Goal: Information Seeking & Learning: Compare options

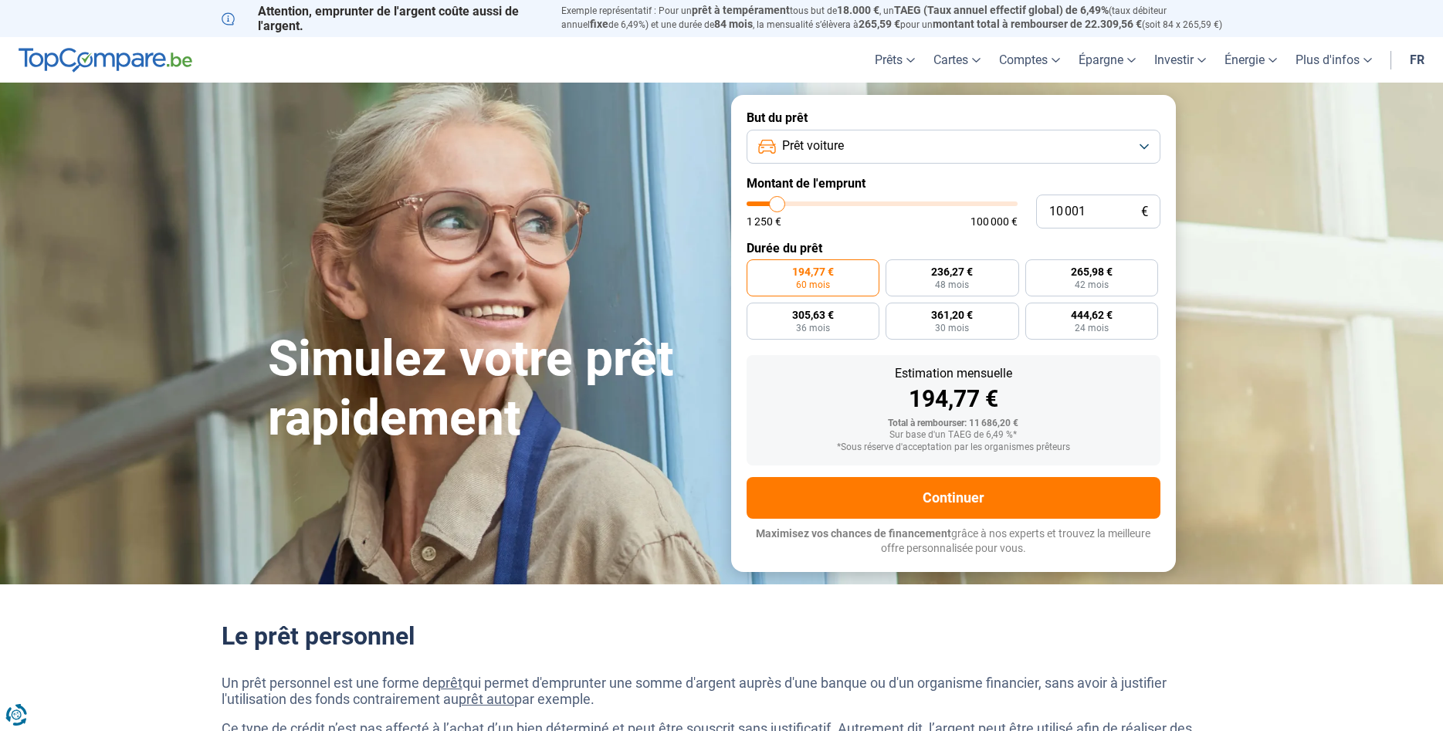
type input "11 000"
type input "11000"
type input "11 500"
type input "11500"
type input "12 000"
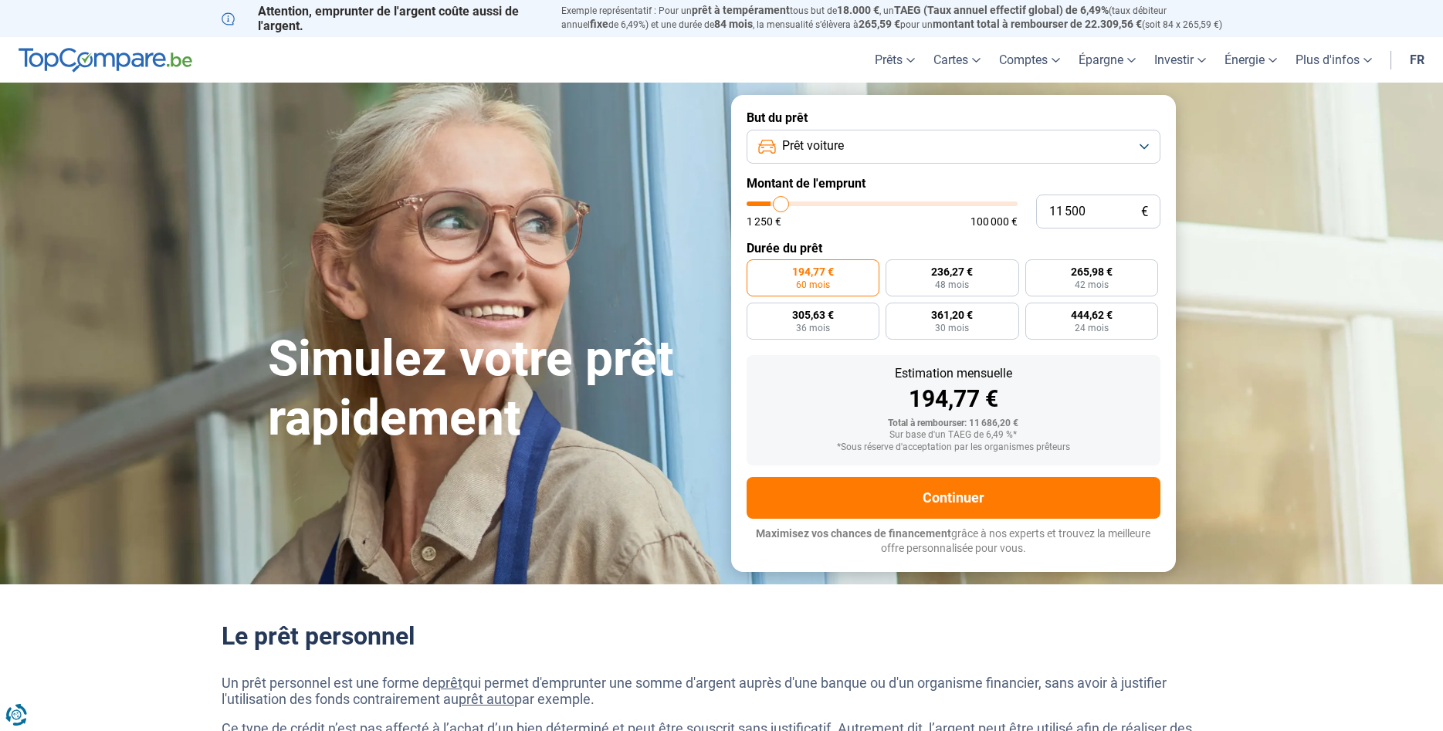
type input "12000"
type input "13 000"
type input "13000"
type input "14 000"
type input "14000"
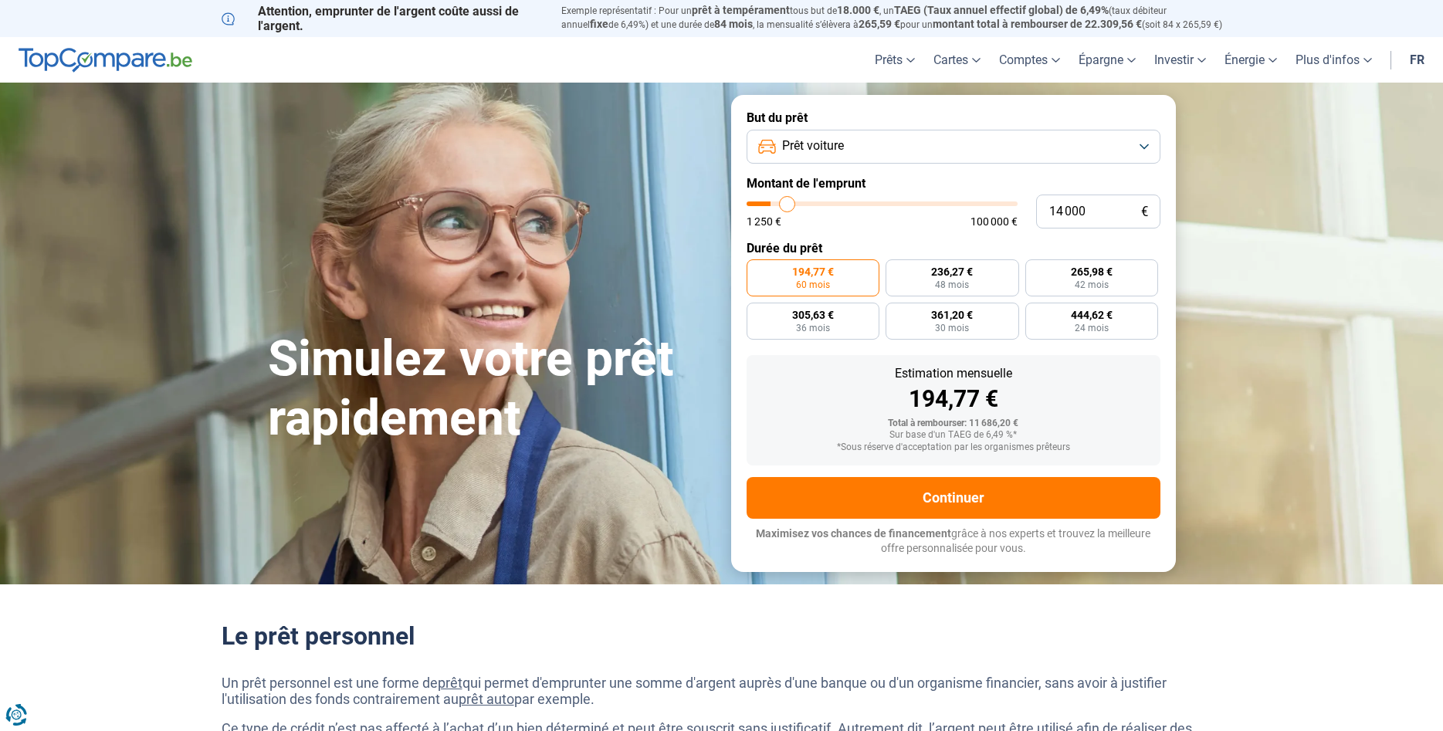
type input "15 000"
type input "15000"
type input "15 500"
type input "15500"
type input "16 000"
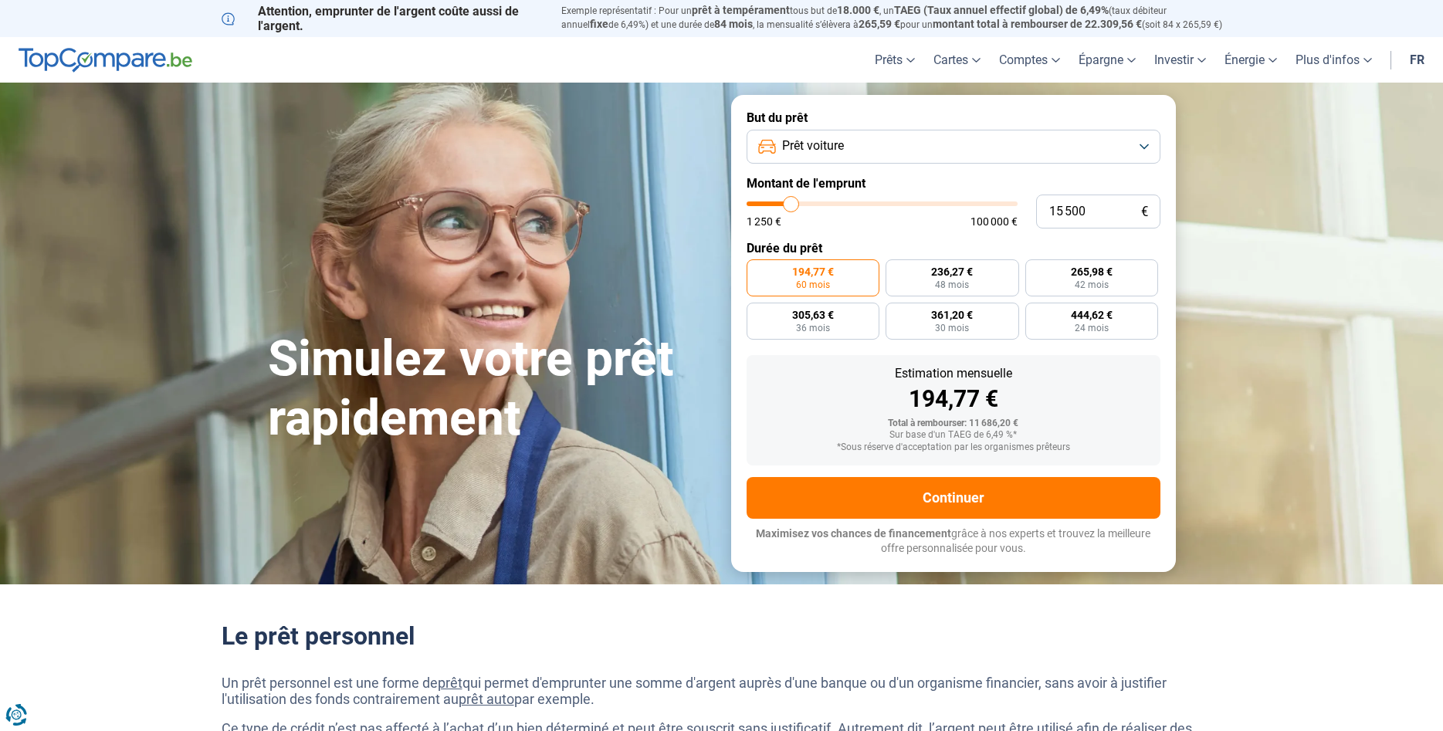
type input "16000"
type input "16 250"
type input "16250"
type input "16 750"
type input "16750"
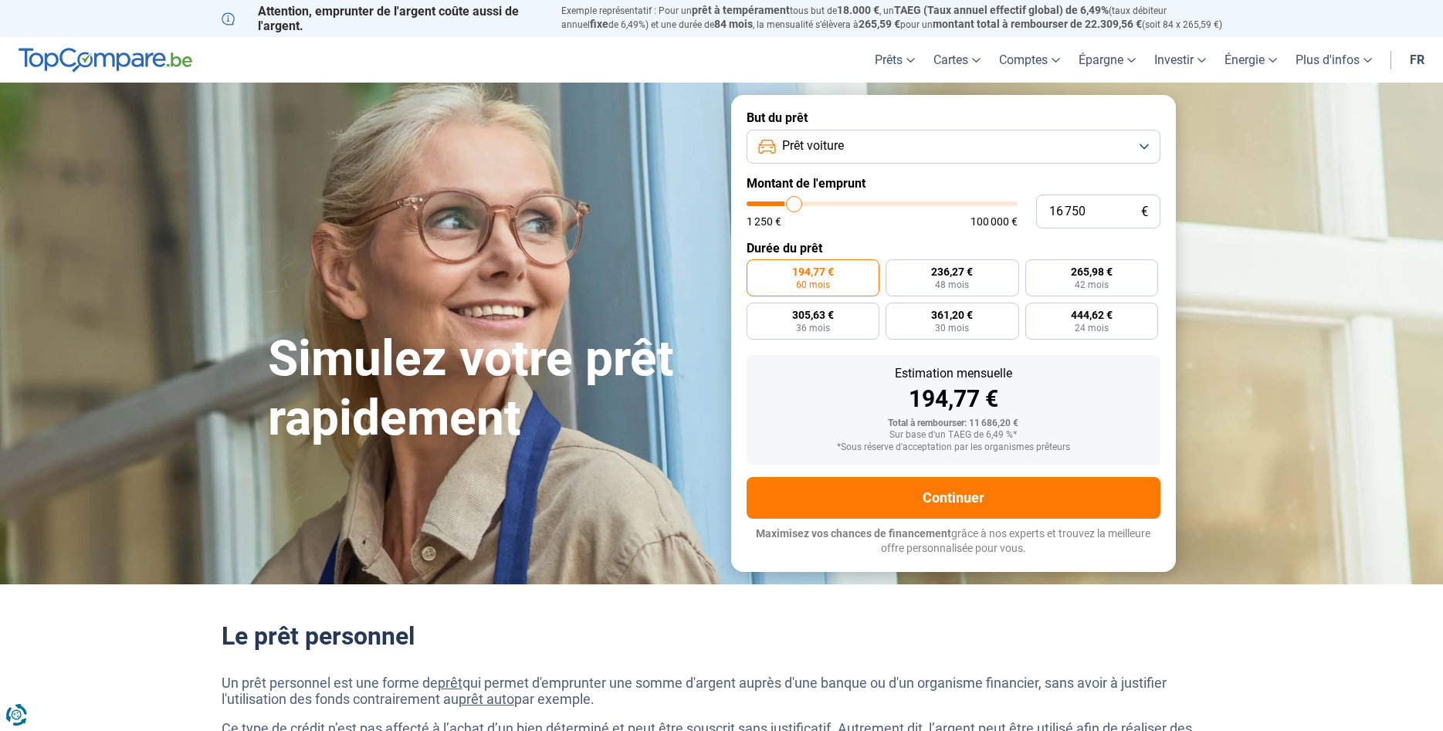
type input "17 000"
type input "17000"
type input "17 500"
type input "17500"
type input "17 750"
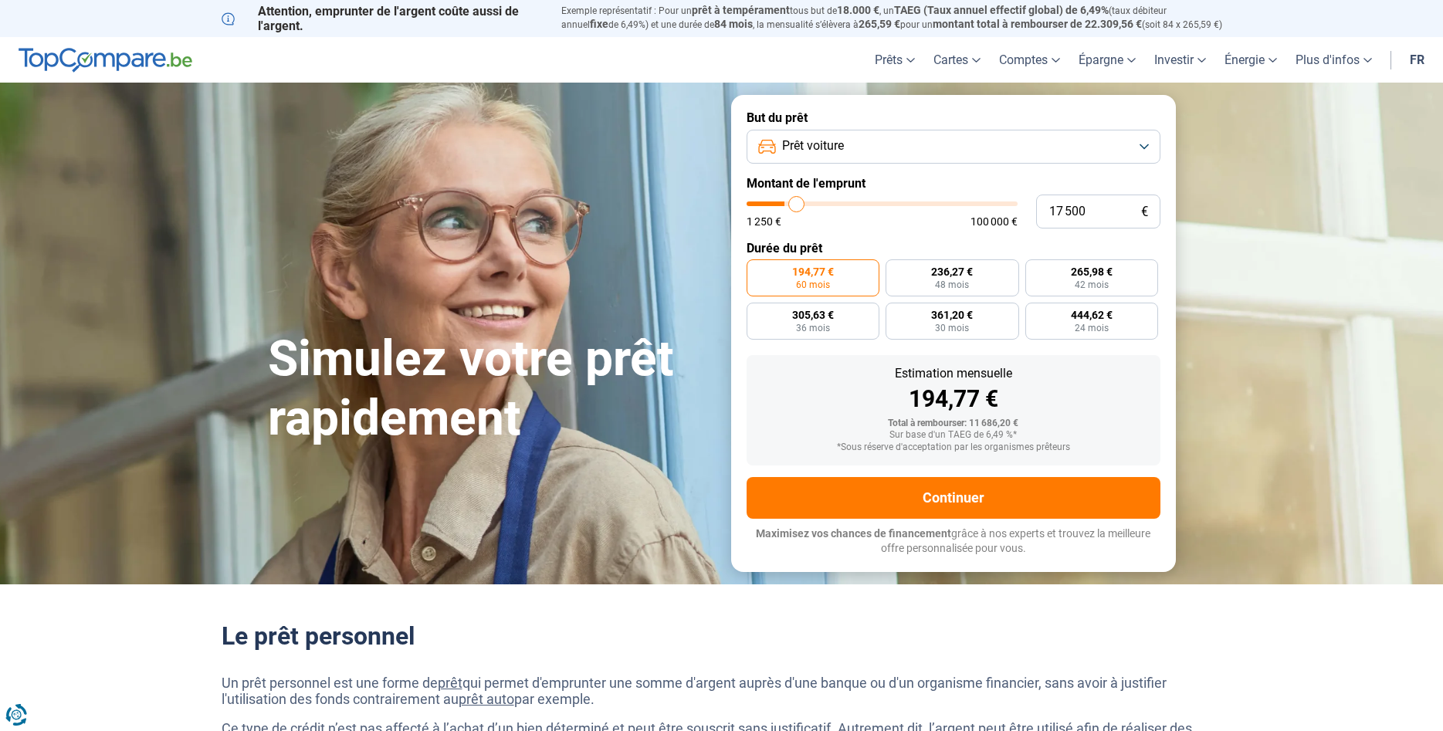
type input "17750"
type input "18 250"
type input "18250"
type input "19 000"
type input "19000"
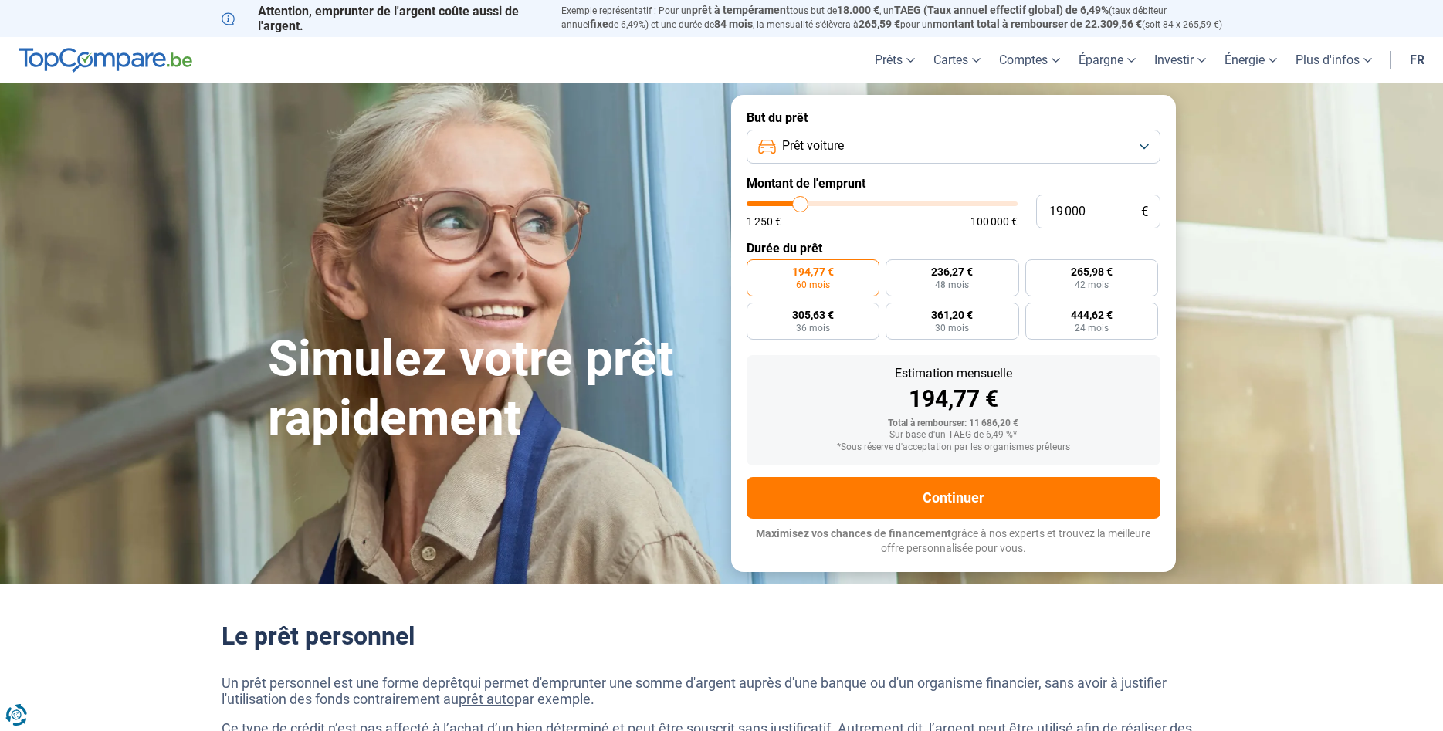
type input "19 500"
type input "19500"
type input "19 750"
type input "19750"
type input "20 000"
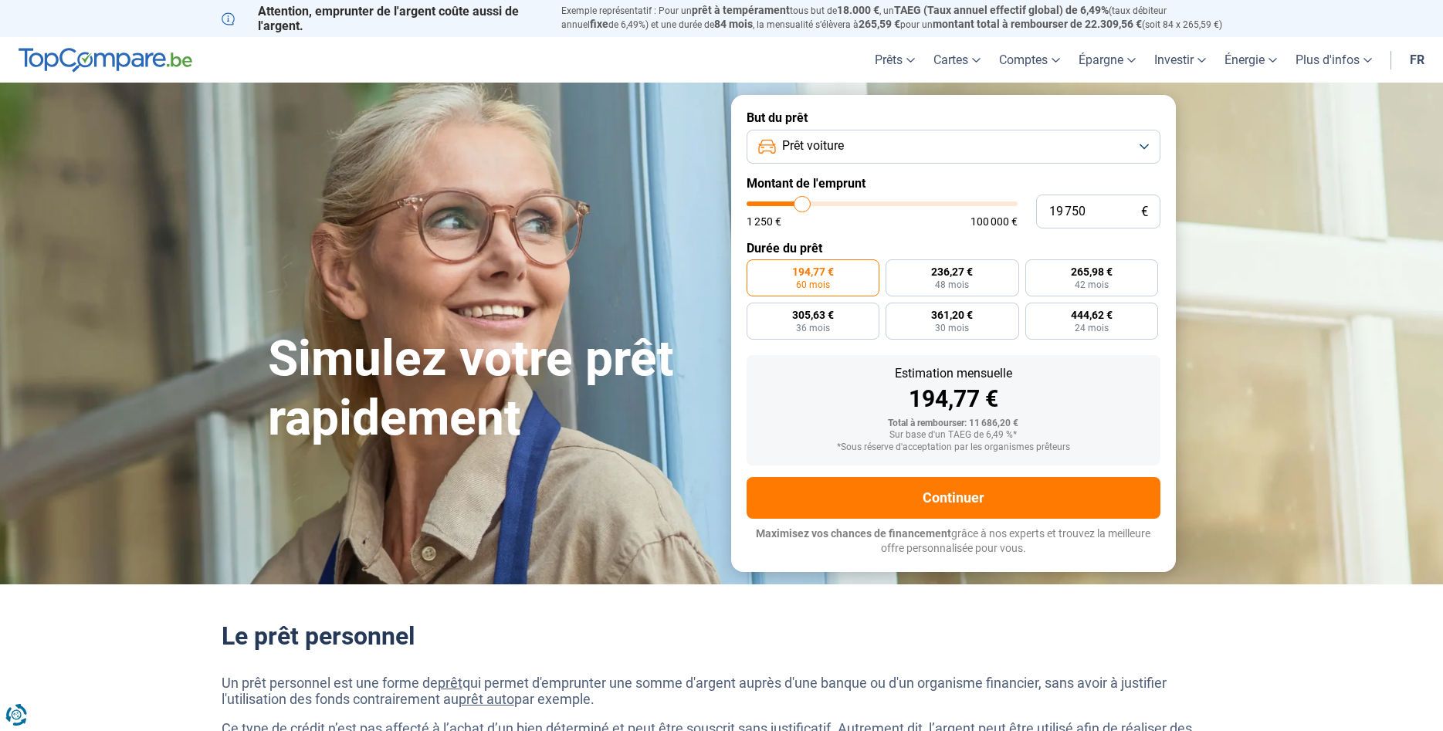
type input "20000"
type input "20 250"
type input "20250"
type input "20 750"
type input "20750"
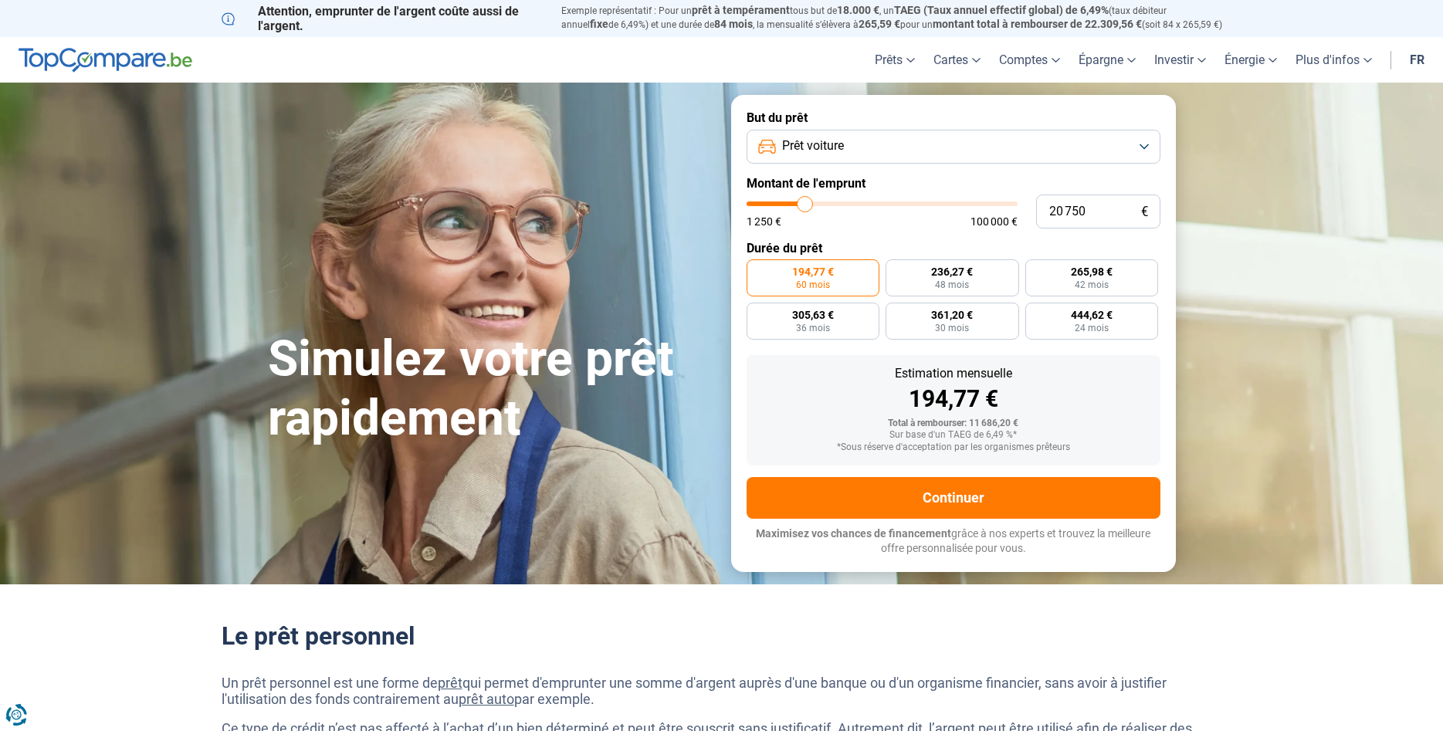
type input "21 000"
type input "21000"
type input "21 500"
type input "21500"
type input "21 750"
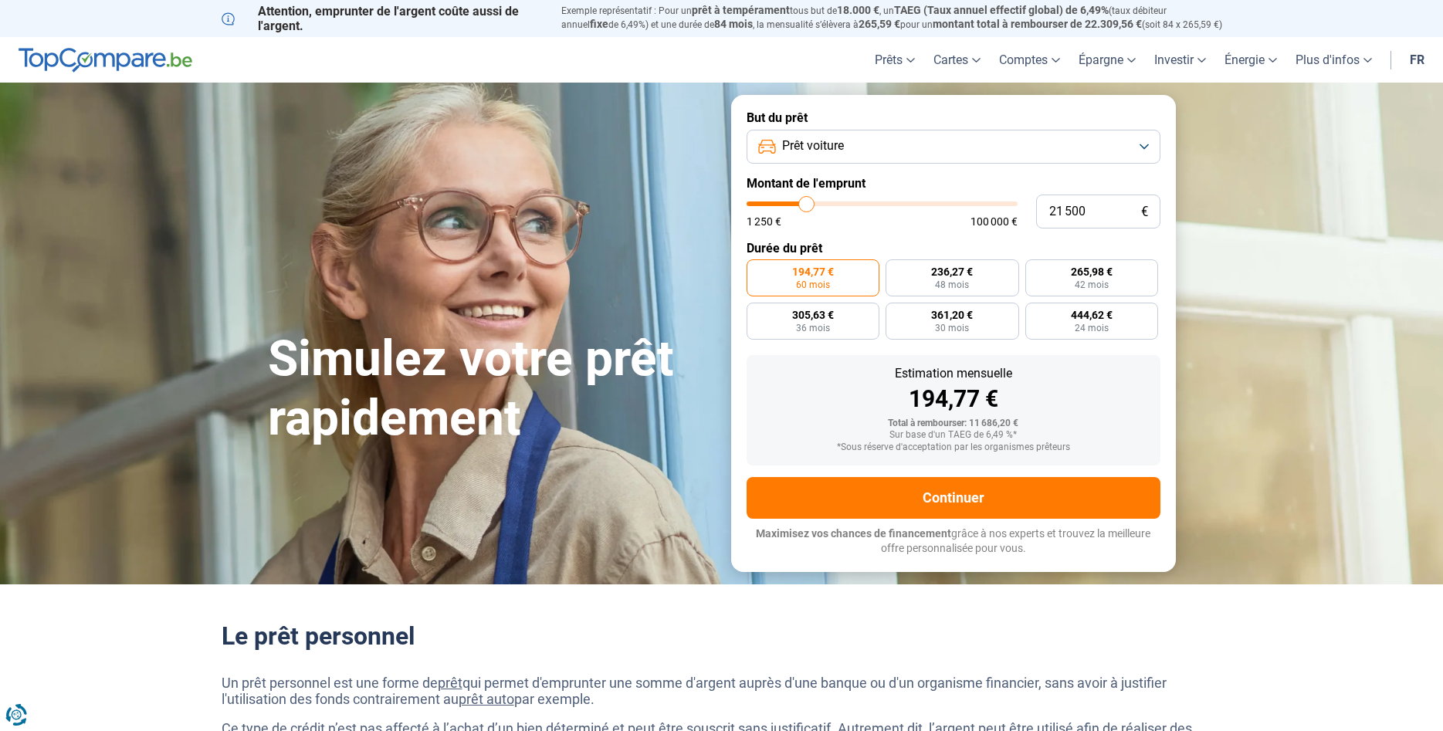
type input "21750"
type input "22 500"
type input "22500"
type input "22 750"
type input "22750"
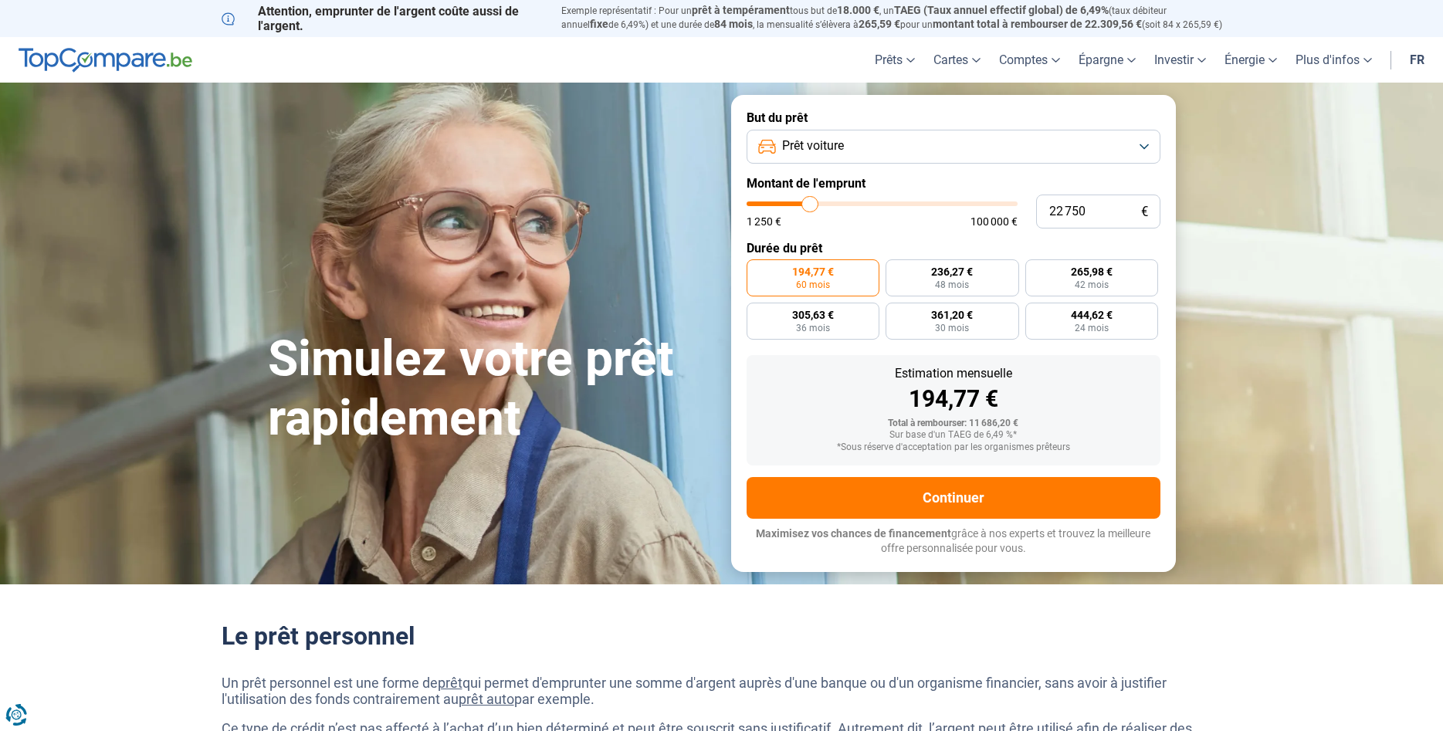
type input "23 000"
drag, startPoint x: 790, startPoint y: 198, endPoint x: 811, endPoint y: 208, distance: 22.8
type input "23000"
click at [811, 206] on input "range" at bounding box center [882, 204] width 271 height 5
radio input "false"
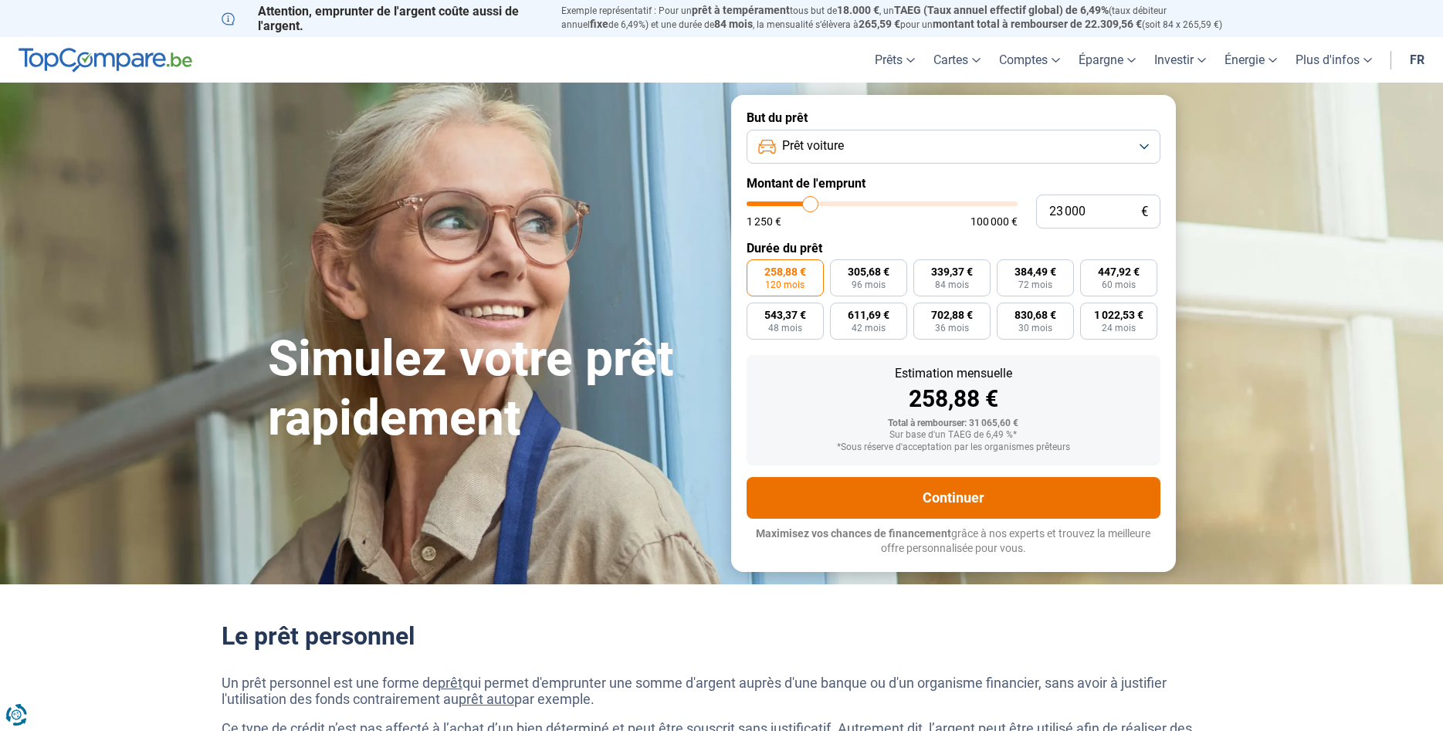
click at [967, 496] on button "Continuer" at bounding box center [954, 498] width 414 height 42
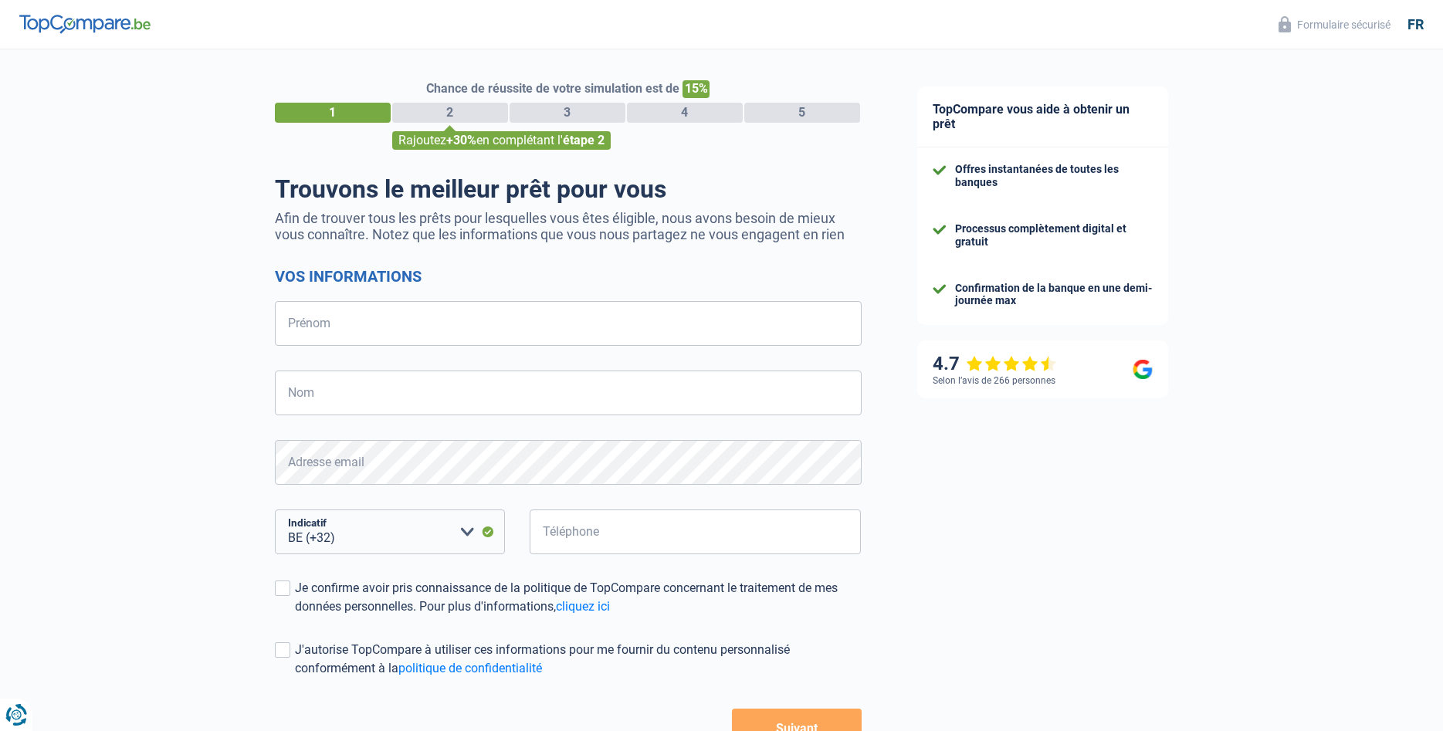
select select "32"
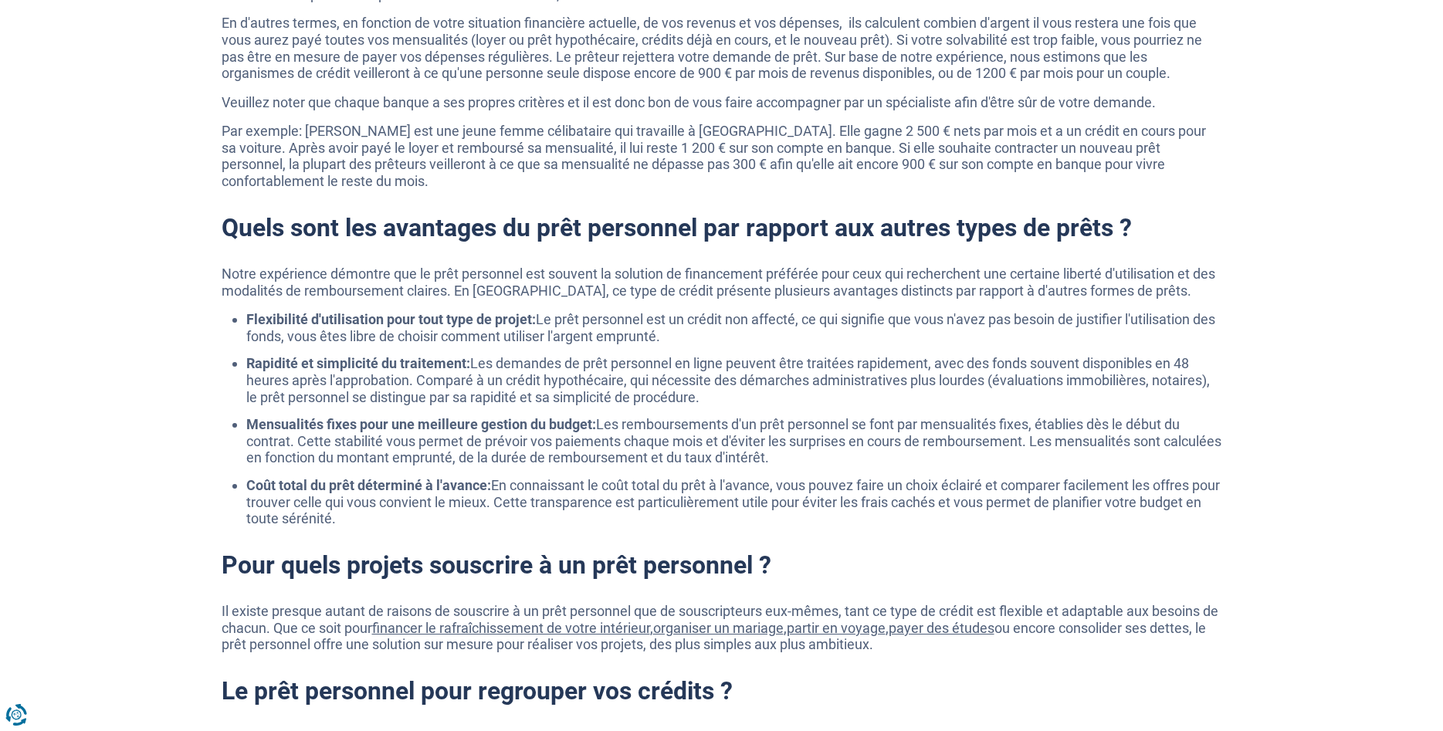
scroll to position [866, 0]
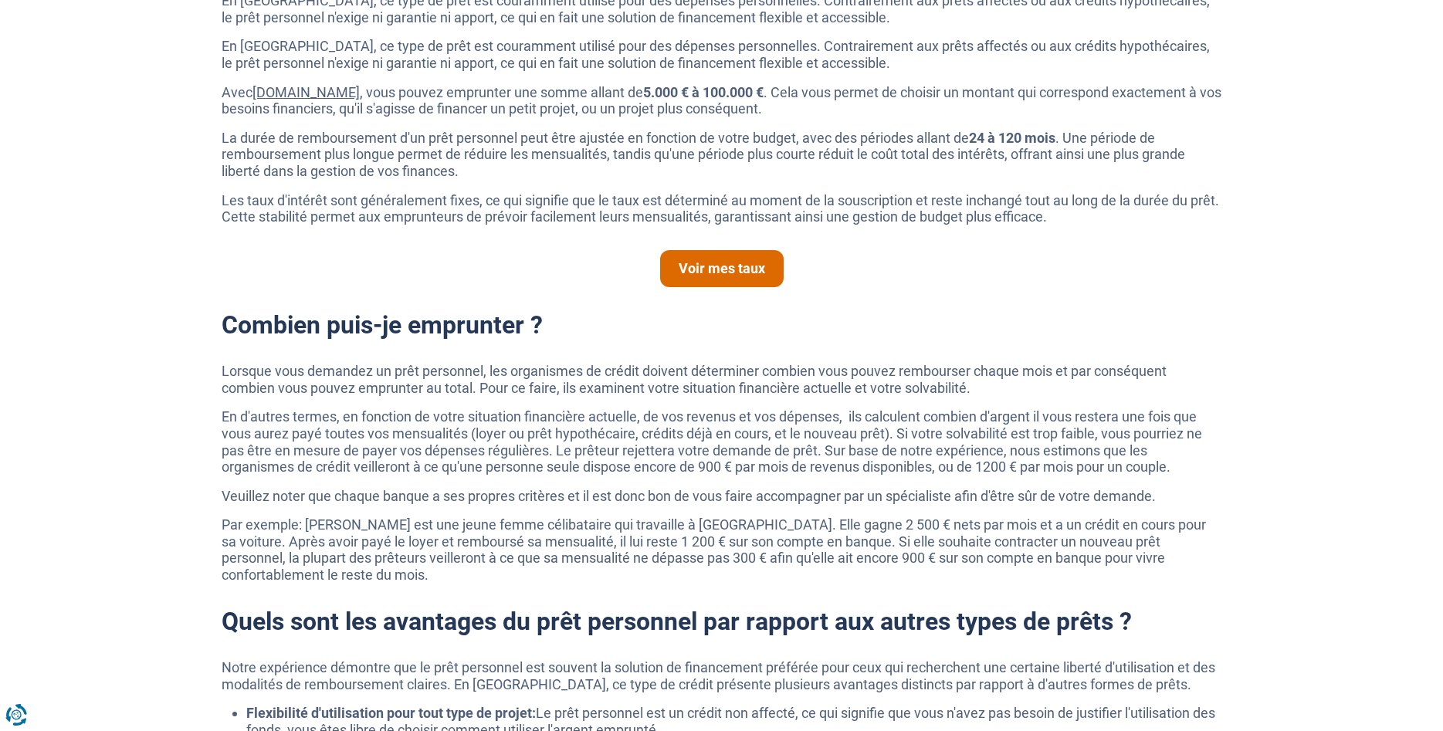
click at [733, 275] on link "Voir mes taux" at bounding box center [722, 268] width 124 height 37
